Goal: Download file/media

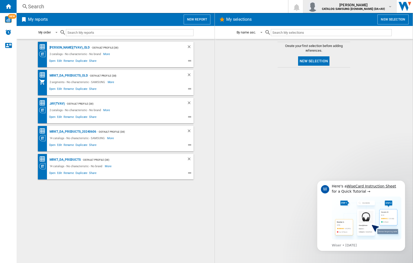
click at [317, 6] on img "button" at bounding box center [312, 6] width 10 height 10
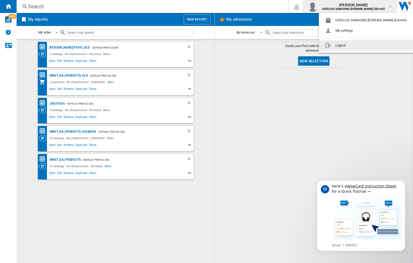
click at [358, 45] on button "Logout" at bounding box center [367, 45] width 96 height 10
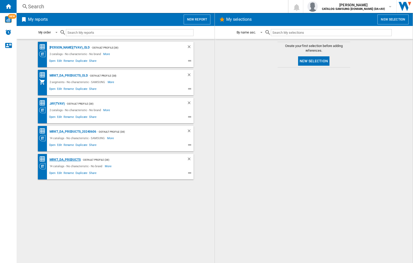
click at [65, 159] on div "MRKT_DA_PRODUCTS" at bounding box center [64, 159] width 32 height 6
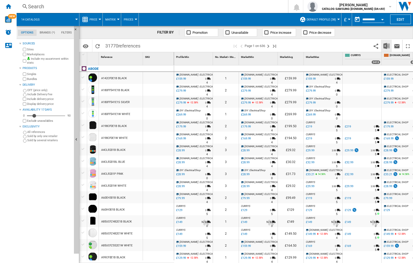
click at [386, 45] on img "Download in Excel" at bounding box center [386, 46] width 6 height 6
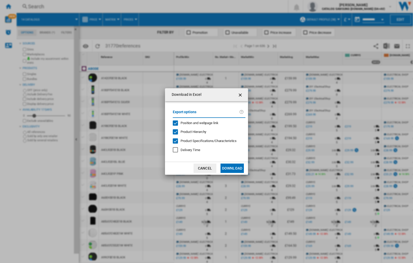
click at [196, 122] on span "Position and webpage link" at bounding box center [199, 123] width 38 height 4
click at [232, 168] on button "Download" at bounding box center [231, 167] width 23 height 9
